Goal: Download file/media

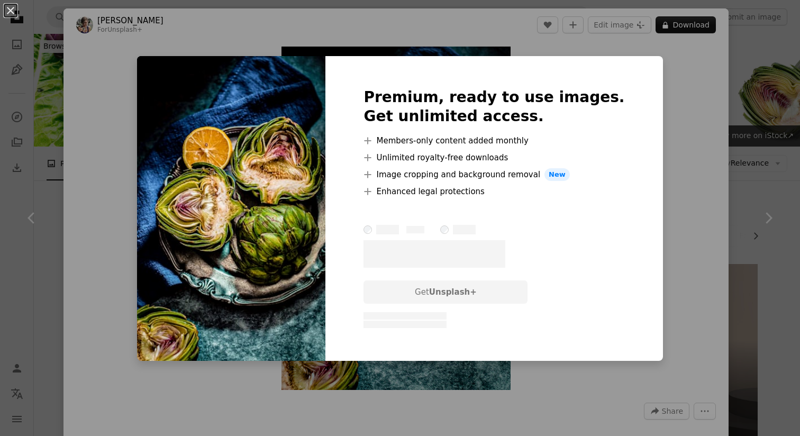
scroll to position [823, 0]
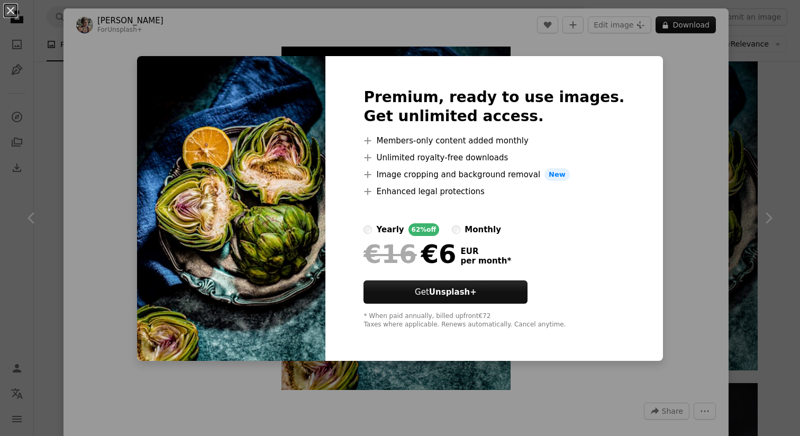
click at [766, 132] on div "An X shape Premium, ready to use images. Get unlimited access. A plus sign Memb…" at bounding box center [400, 218] width 800 height 436
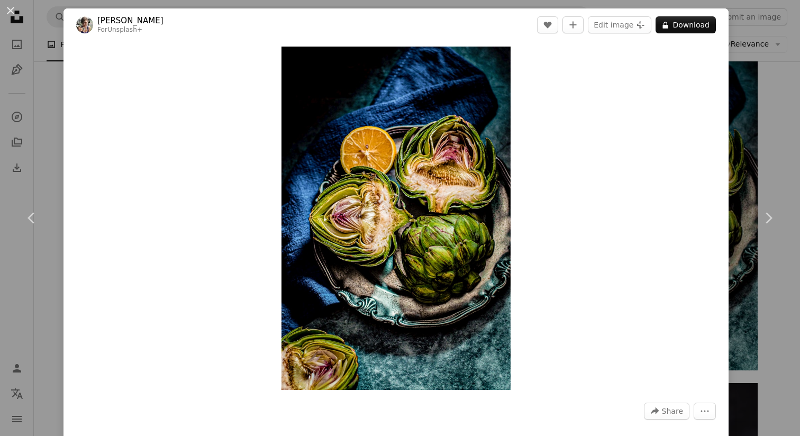
click at [766, 132] on div "An X shape Chevron left Chevron right [PERSON_NAME] For Unsplash+ A heart A plu…" at bounding box center [400, 218] width 800 height 436
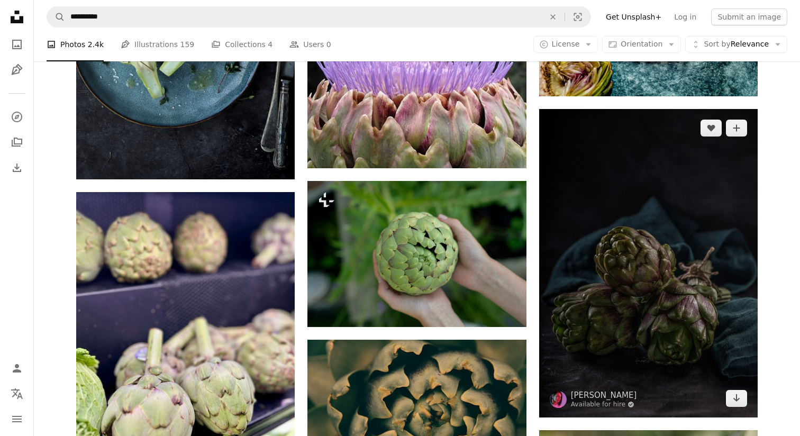
scroll to position [1096, 0]
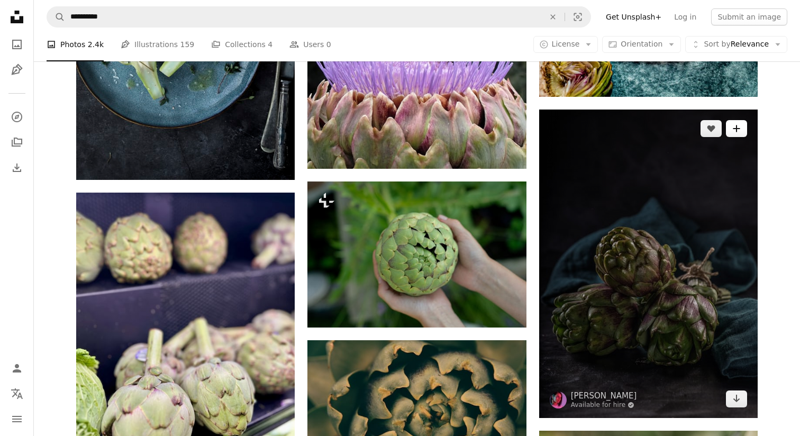
click at [737, 125] on icon "A plus sign" at bounding box center [737, 128] width 8 height 8
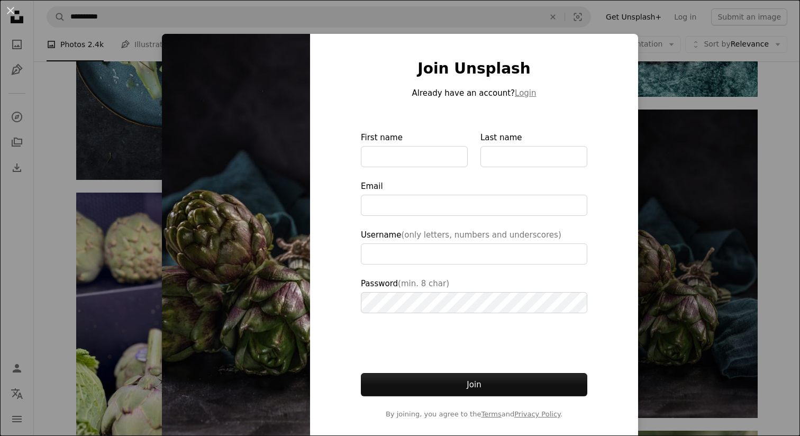
click at [796, 206] on div "An X shape Join Unsplash Already have an account? Login First name Last name Em…" at bounding box center [400, 218] width 800 height 436
